Goal: Information Seeking & Learning: Find specific fact

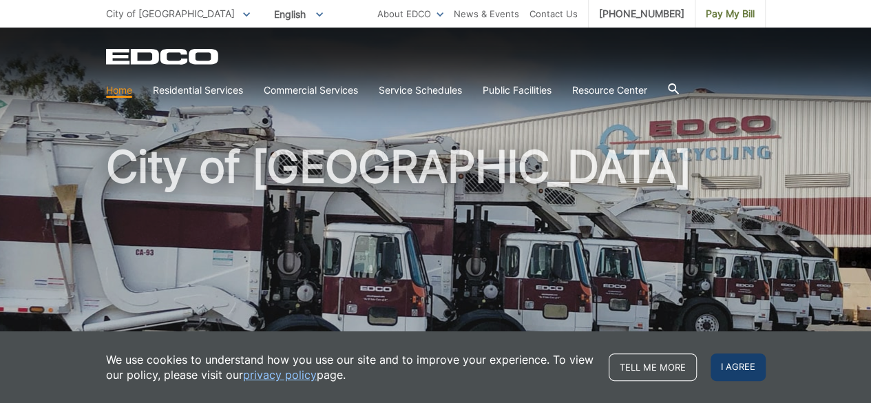
click at [750, 365] on span "I agree" at bounding box center [737, 367] width 55 height 28
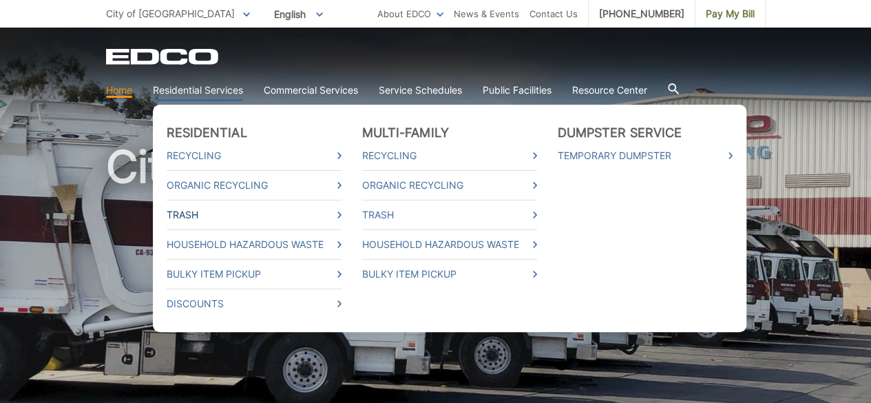
click at [315, 215] on link "Trash" at bounding box center [254, 214] width 175 height 15
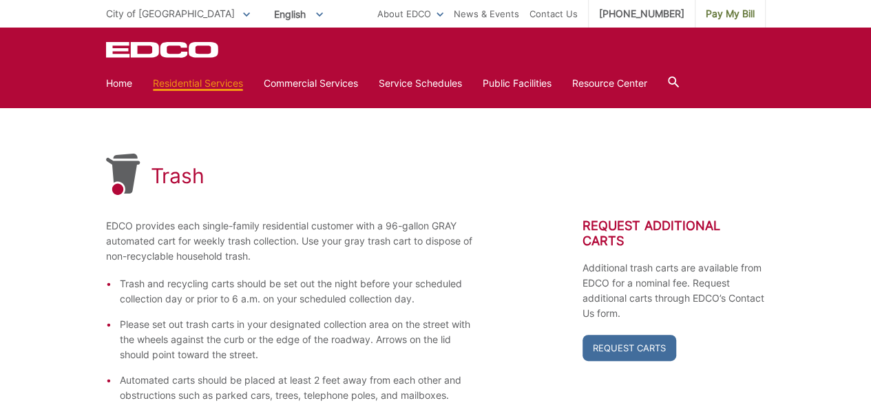
scroll to position [67, 0]
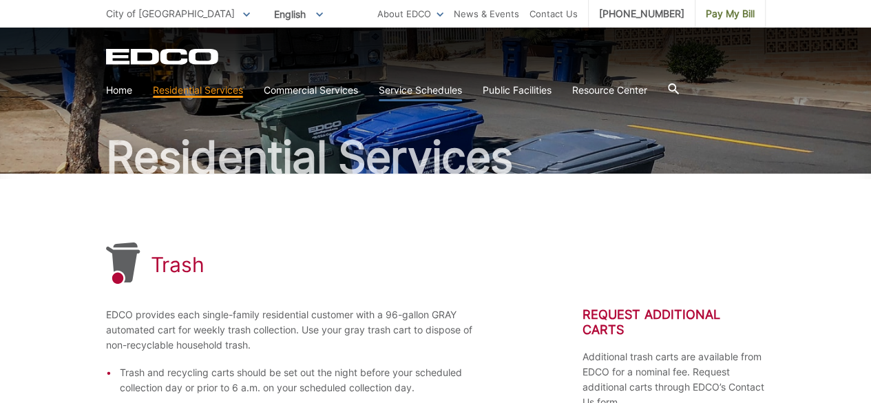
click at [420, 89] on link "Service Schedules" at bounding box center [420, 90] width 83 height 15
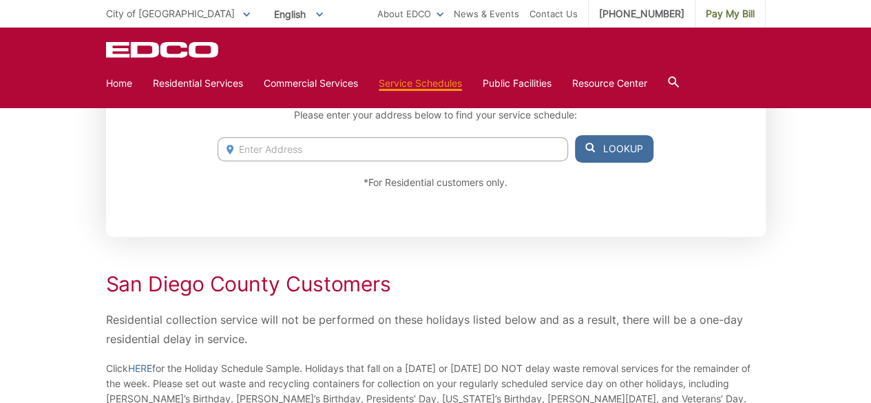
scroll to position [138, 0]
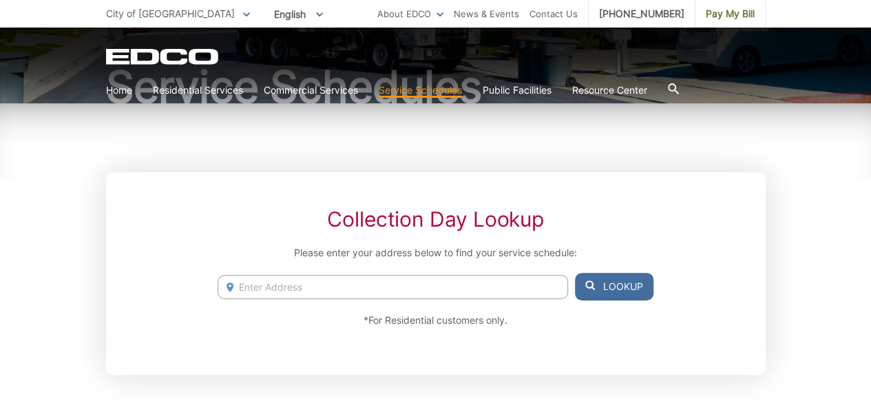
click at [360, 293] on input "Enter Address" at bounding box center [392, 287] width 350 height 24
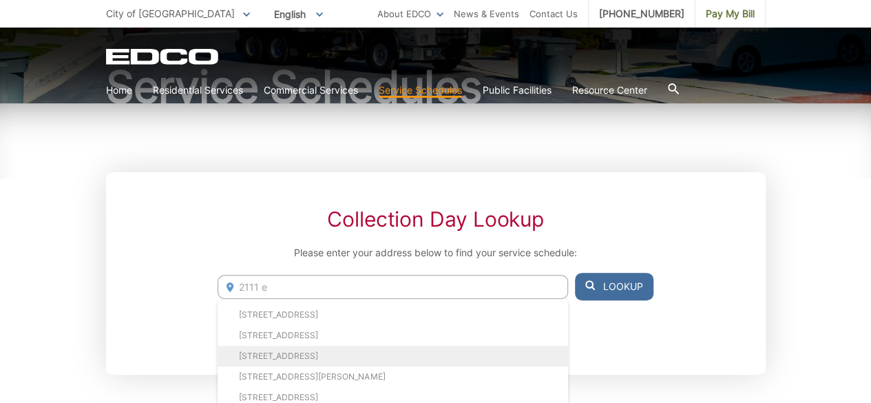
click at [304, 356] on li "[STREET_ADDRESS]" at bounding box center [392, 356] width 350 height 21
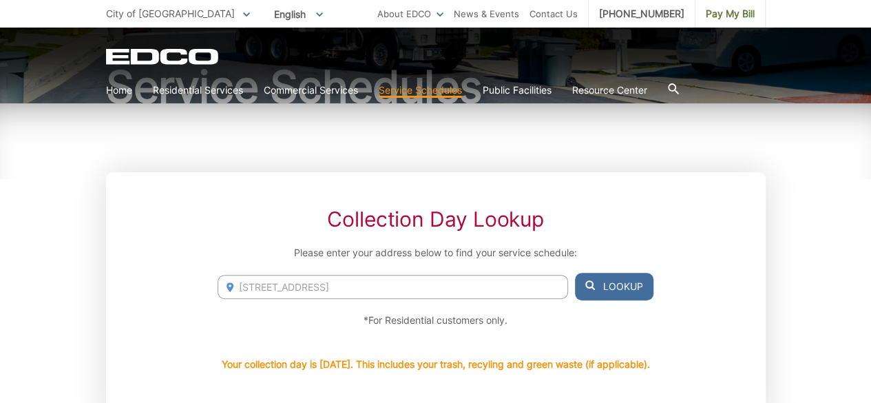
drag, startPoint x: 432, startPoint y: 288, endPoint x: 140, endPoint y: 291, distance: 291.8
click at [140, 291] on div "Collection Day Lookup Please enter your address below to find your service sche…" at bounding box center [435, 297] width 659 height 251
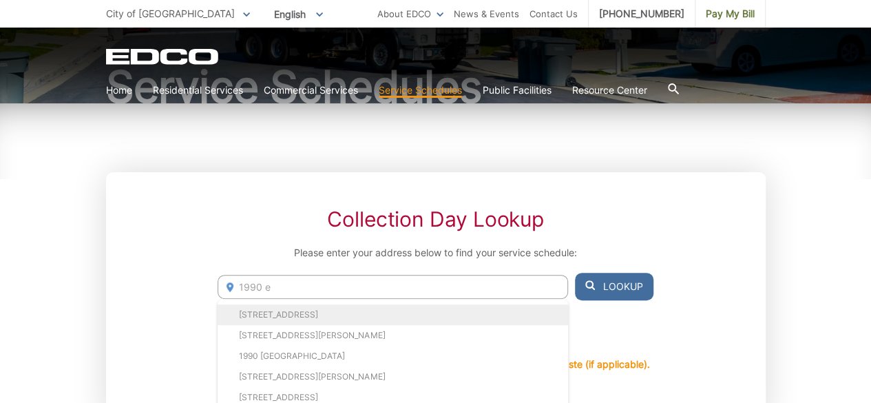
click at [298, 308] on li "[STREET_ADDRESS]" at bounding box center [392, 314] width 350 height 21
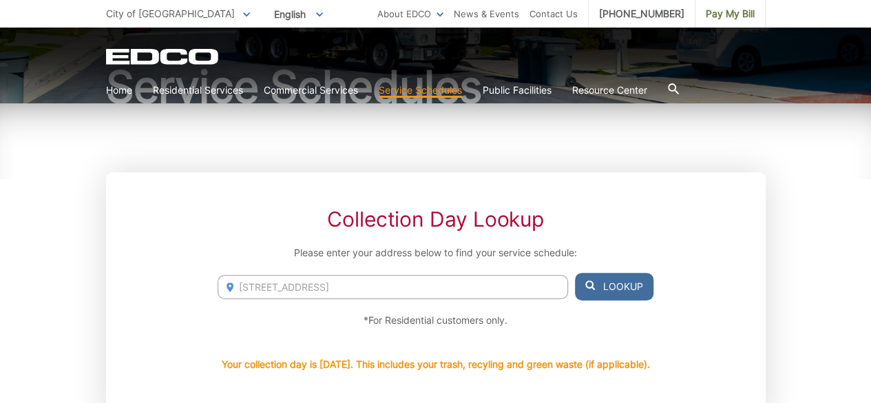
drag, startPoint x: 463, startPoint y: 295, endPoint x: 87, endPoint y: 297, distance: 376.5
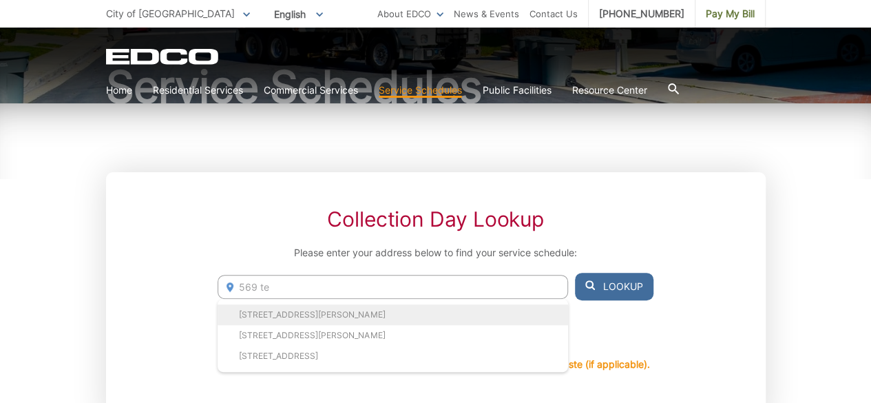
click at [293, 312] on li "[STREET_ADDRESS][PERSON_NAME]" at bounding box center [392, 314] width 350 height 21
type input "[STREET_ADDRESS][PERSON_NAME]"
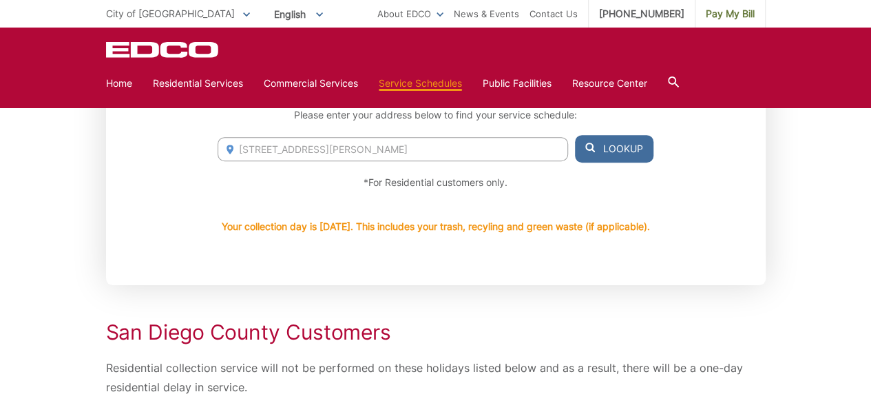
scroll to position [0, 0]
